Goal: Transaction & Acquisition: Purchase product/service

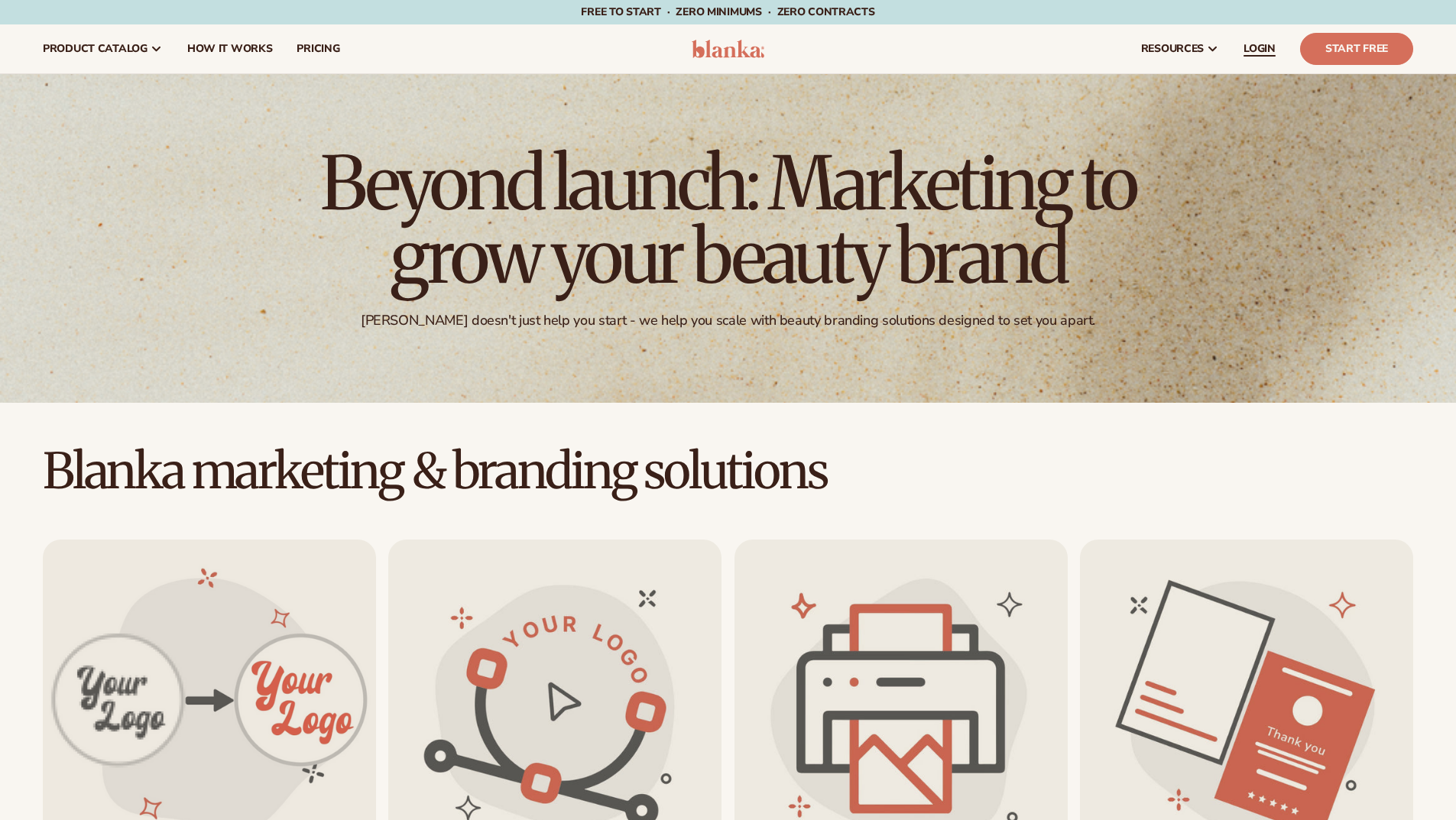
click at [1269, 54] on span "LOGIN" at bounding box center [1260, 48] width 32 height 12
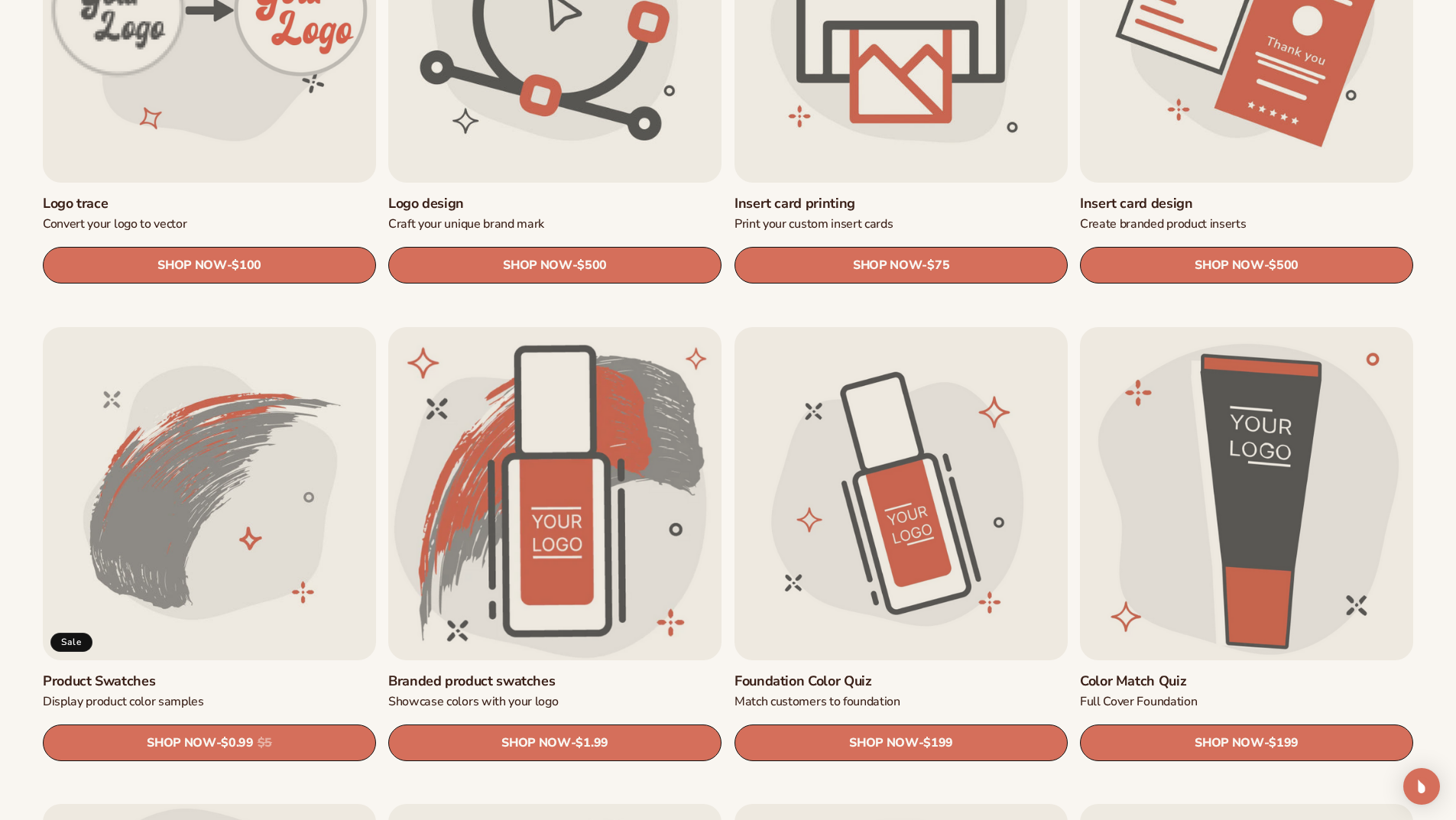
scroll to position [993, 0]
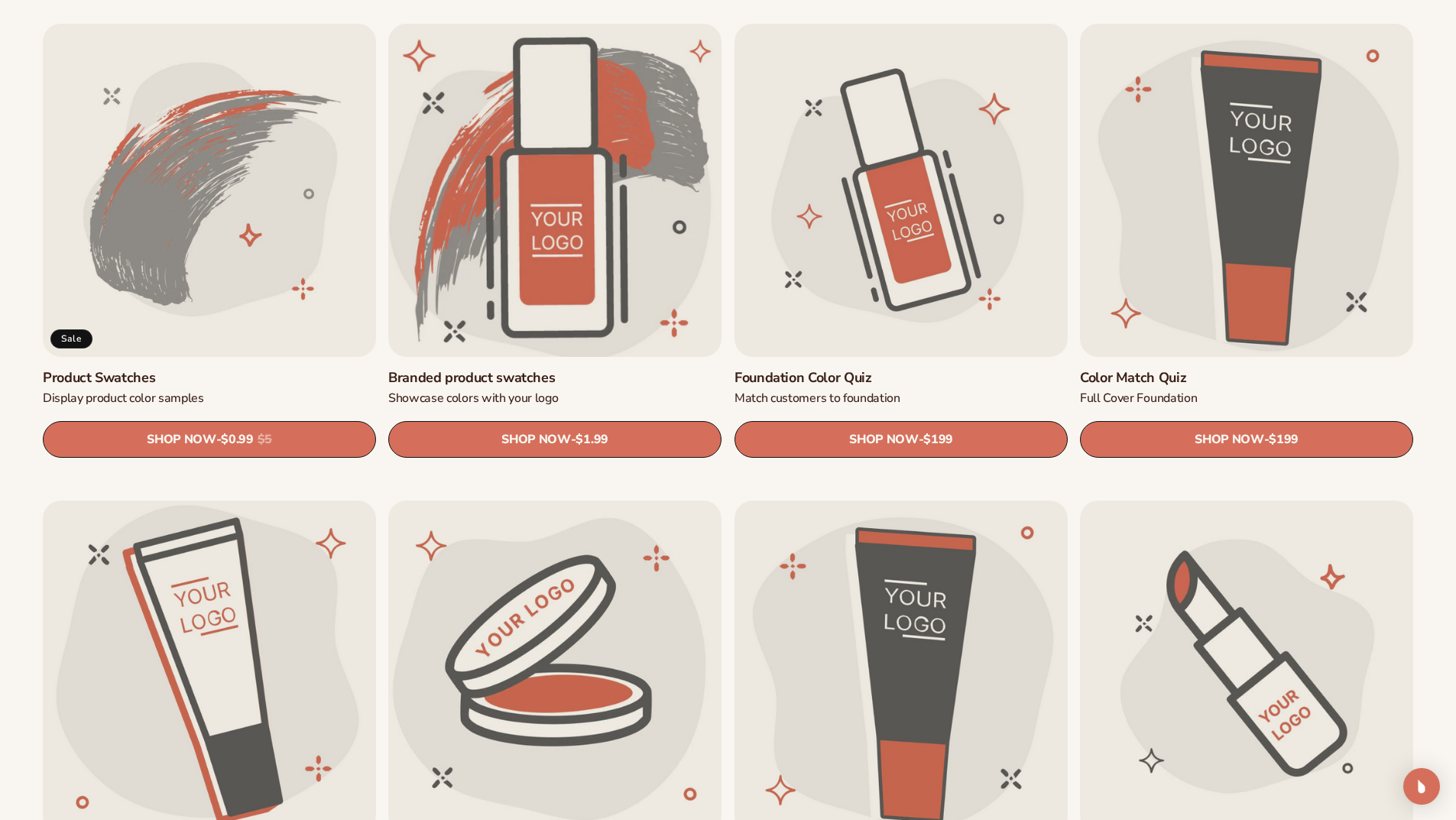
click at [555, 369] on link "Branded product swatches" at bounding box center [555, 377] width 334 height 18
